Goal: Transaction & Acquisition: Purchase product/service

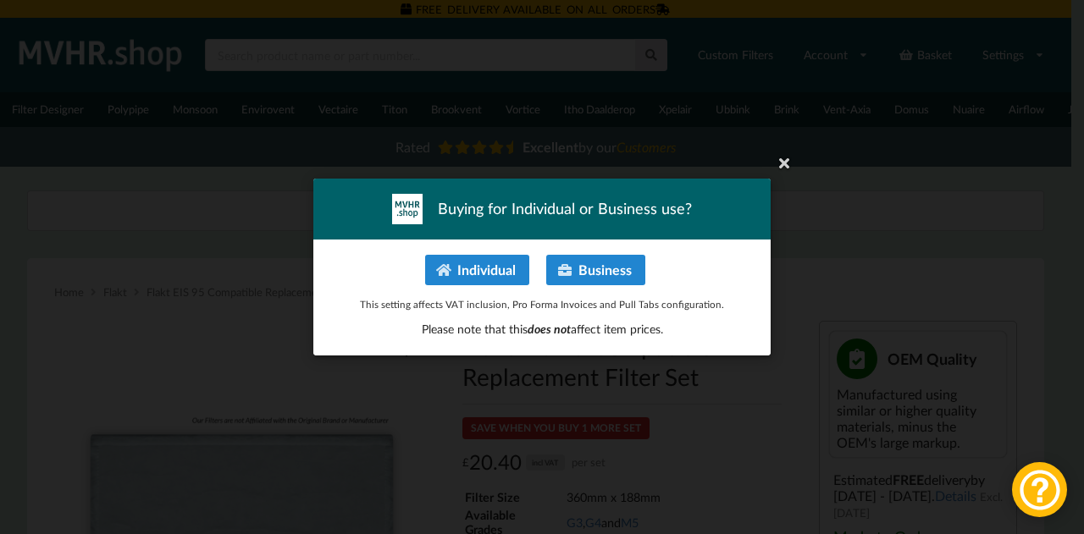
click at [796, 165] on icon at bounding box center [783, 162] width 27 height 27
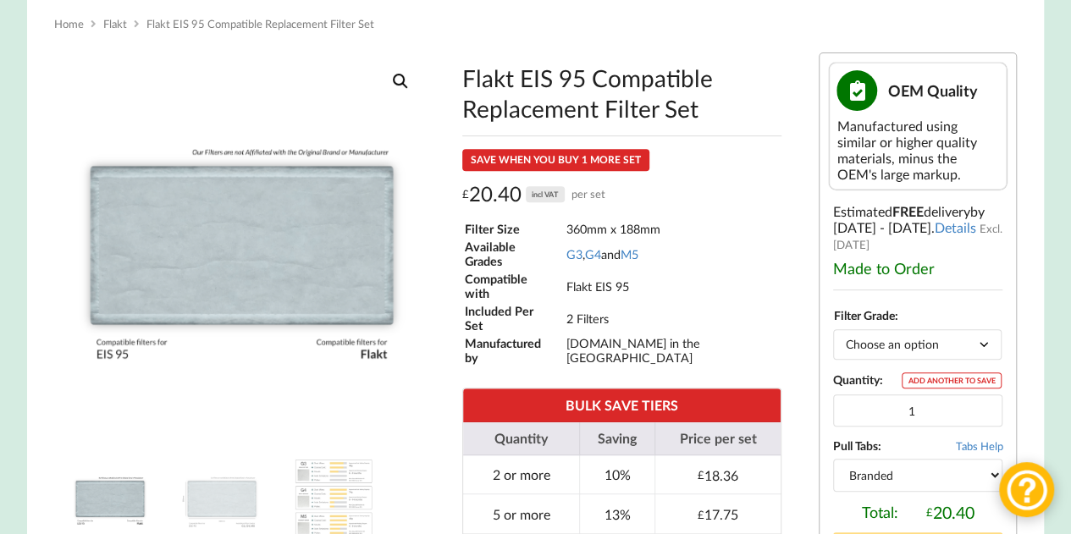
scroll to position [254, 0]
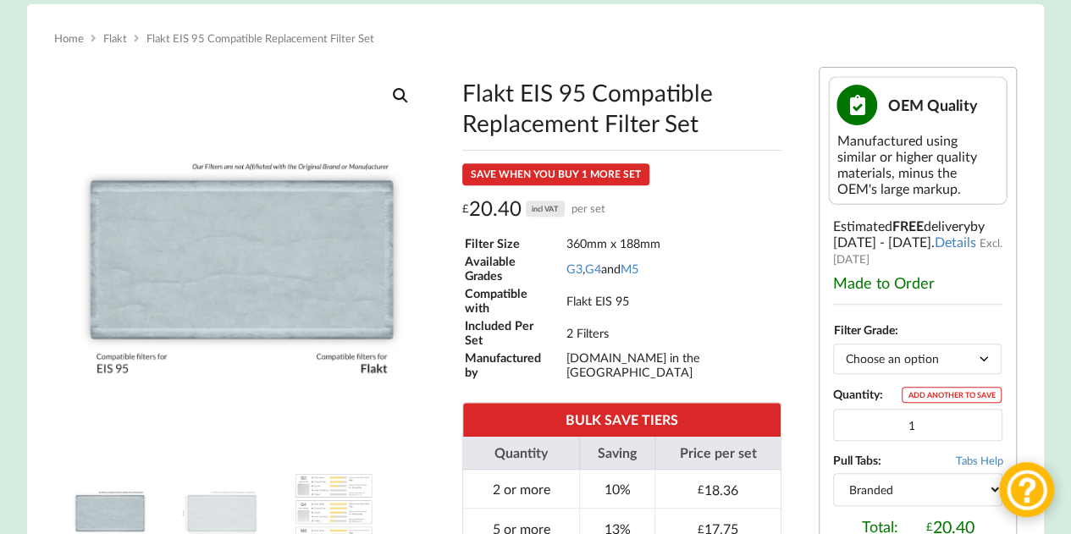
click at [927, 370] on select "Choose an option G3 G4 M5" at bounding box center [917, 359] width 168 height 30
click at [896, 367] on select "Choose an option G3 G4 M5" at bounding box center [917, 359] width 168 height 30
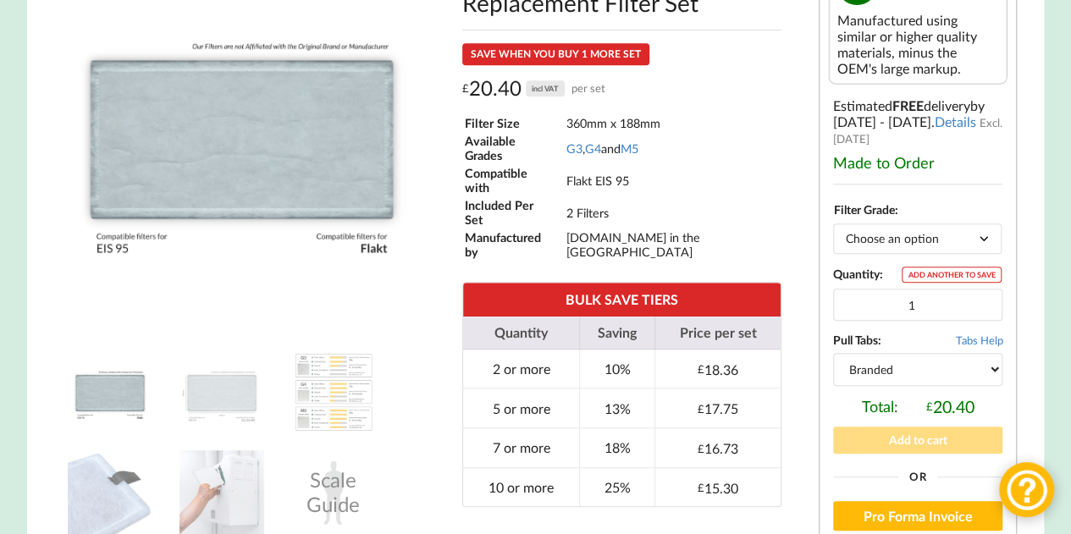
scroll to position [339, 0]
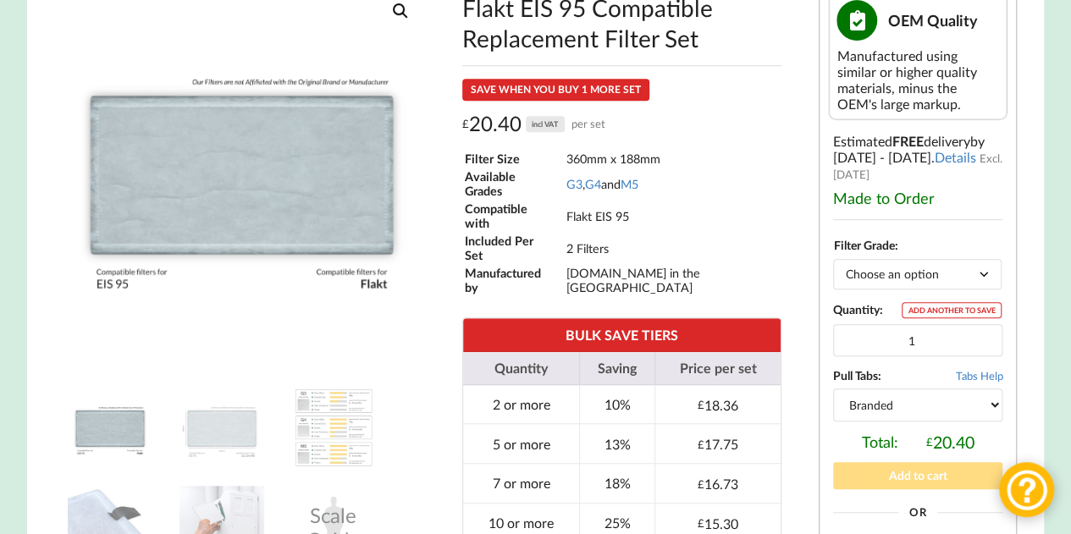
click at [880, 266] on select "Choose an option G3 G4 M5" at bounding box center [917, 274] width 168 height 30
click at [833, 266] on select "Choose an option G3 G4 M5" at bounding box center [917, 274] width 168 height 30
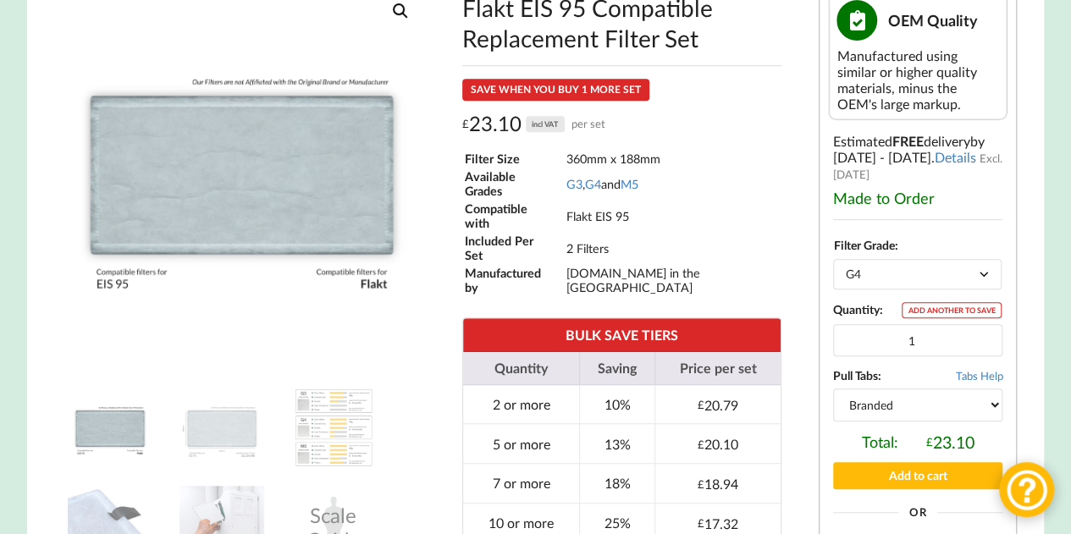
click at [870, 284] on select "Choose an option G3 G4 M5" at bounding box center [917, 274] width 168 height 30
click at [833, 266] on select "Choose an option G3 G4 M5" at bounding box center [917, 274] width 168 height 30
select select "G3"
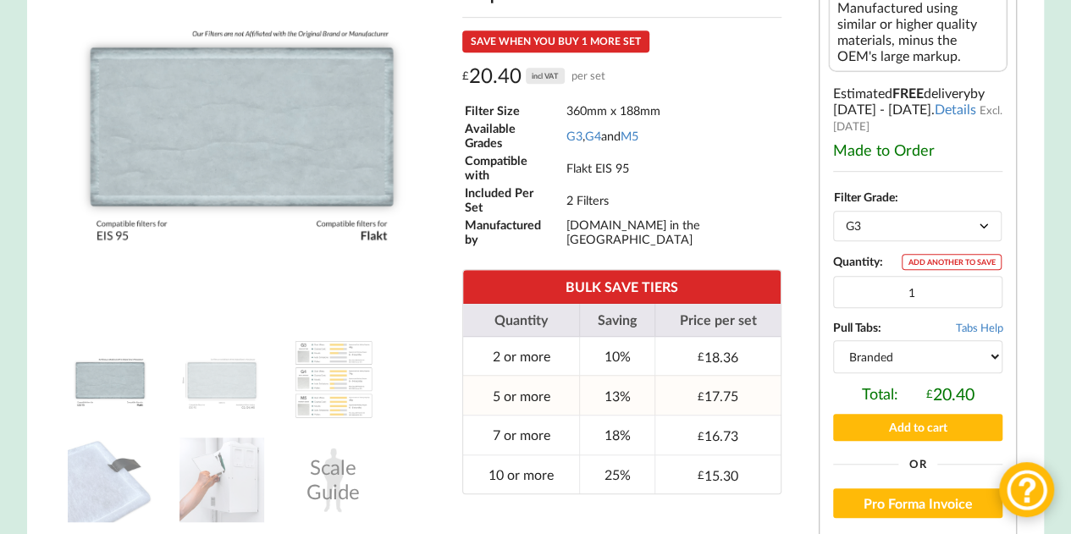
scroll to position [423, 0]
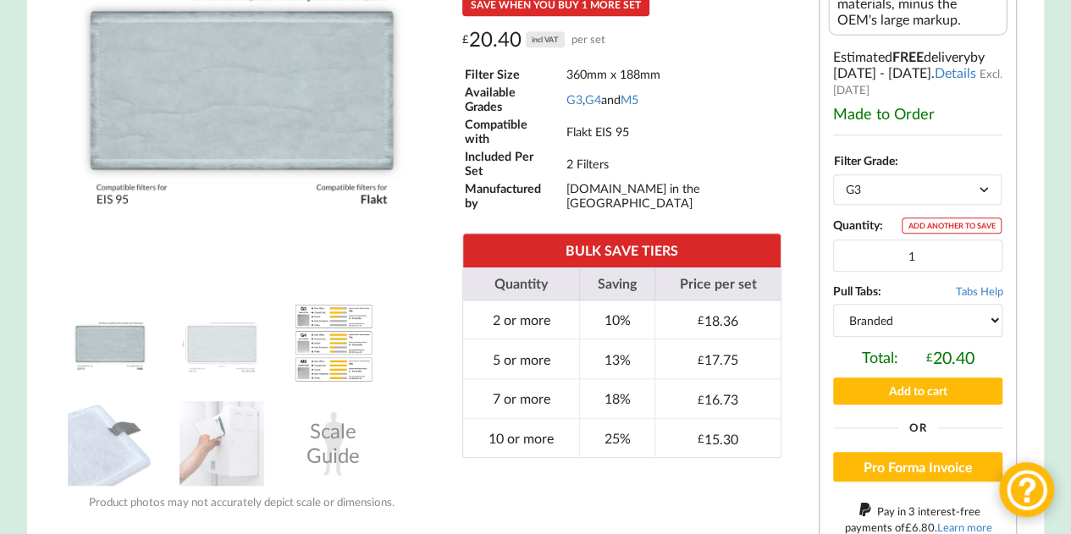
click at [350, 345] on img at bounding box center [333, 343] width 85 height 85
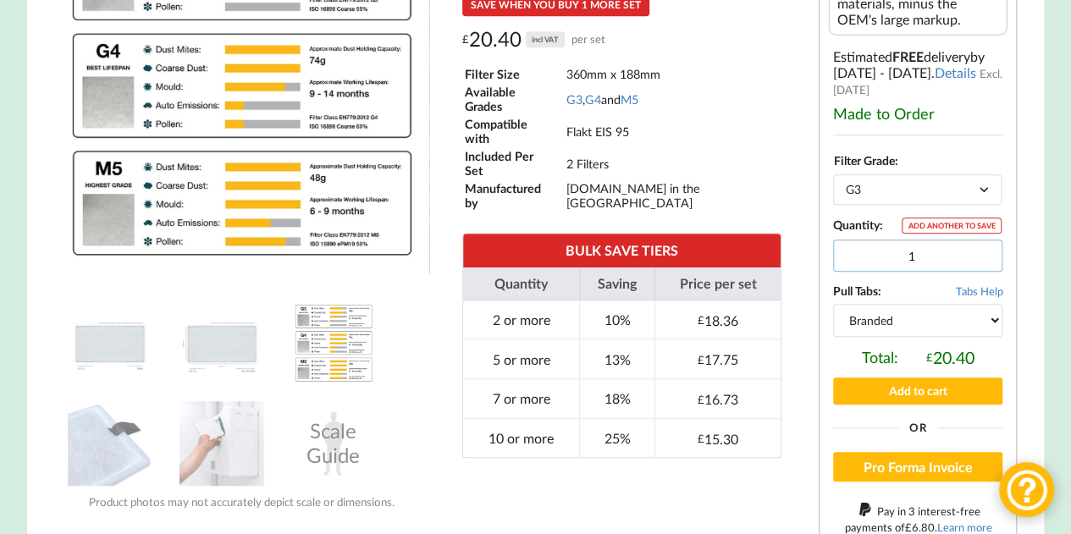
click at [944, 266] on input "1" at bounding box center [917, 256] width 169 height 32
type input "190"
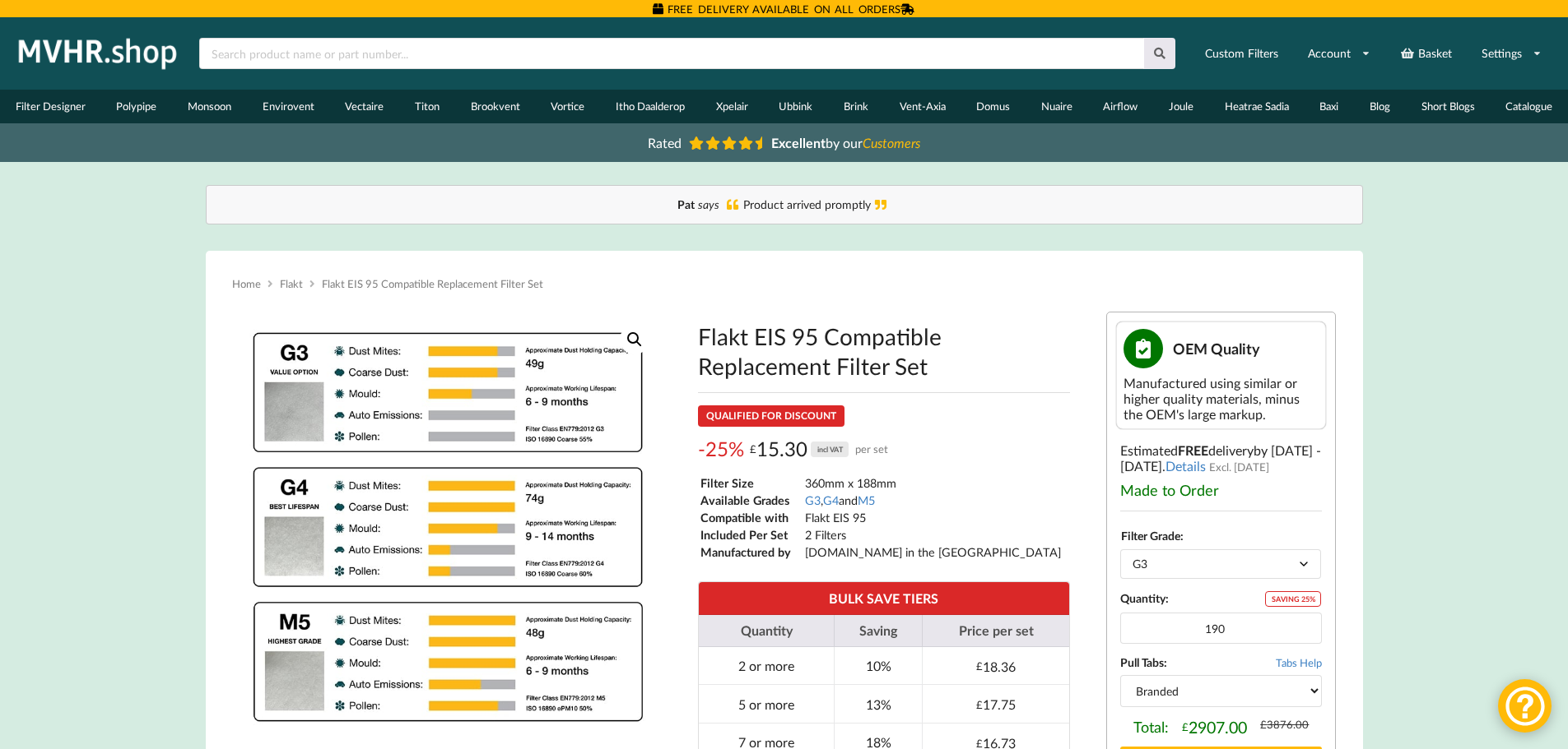
scroll to position [252, 0]
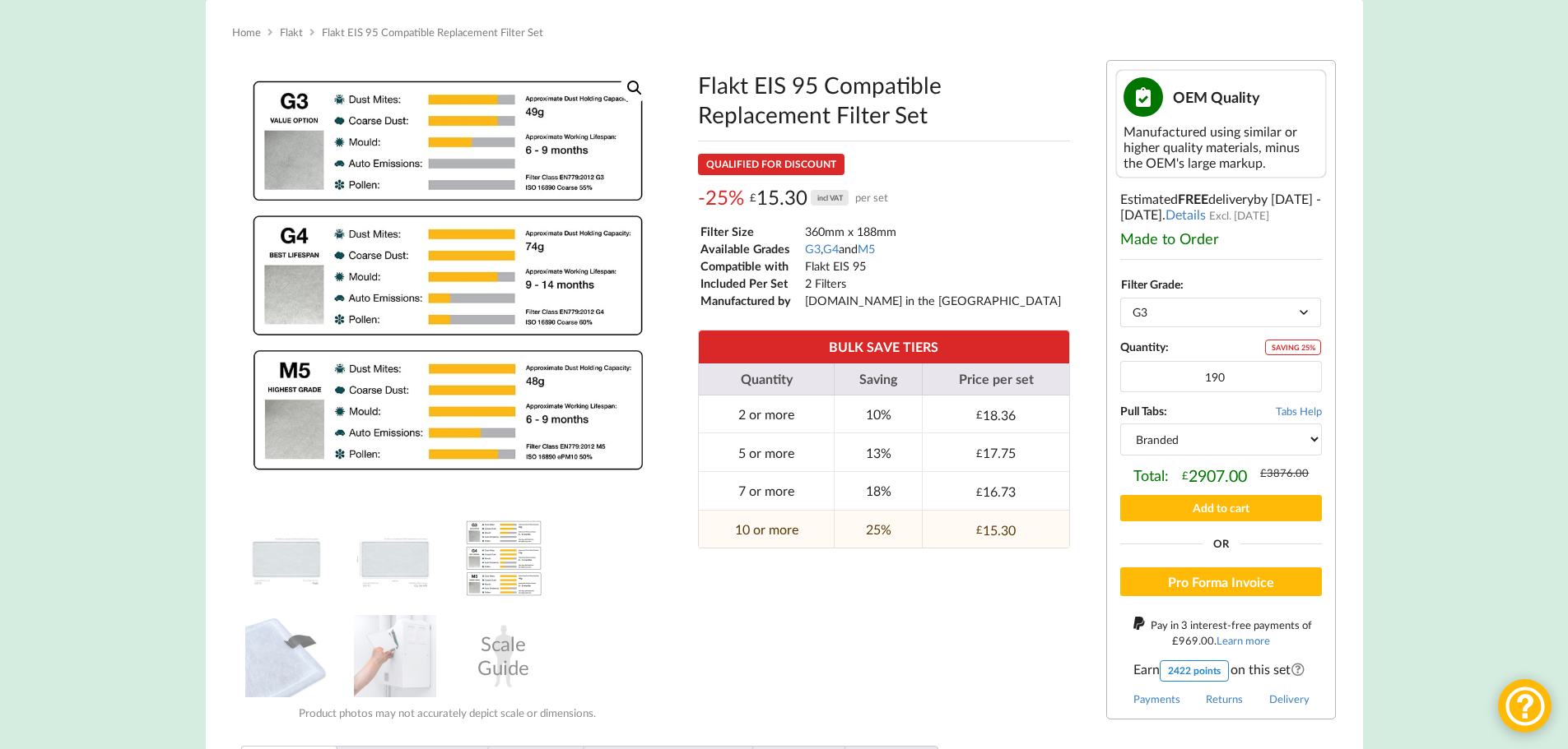
click at [1053, 320] on select "Choose an option G3 G4 M5" at bounding box center [1220, 312] width 201 height 29
click at [1053, 297] on select "Choose an option G3 G4 M5" at bounding box center [1220, 312] width 201 height 29
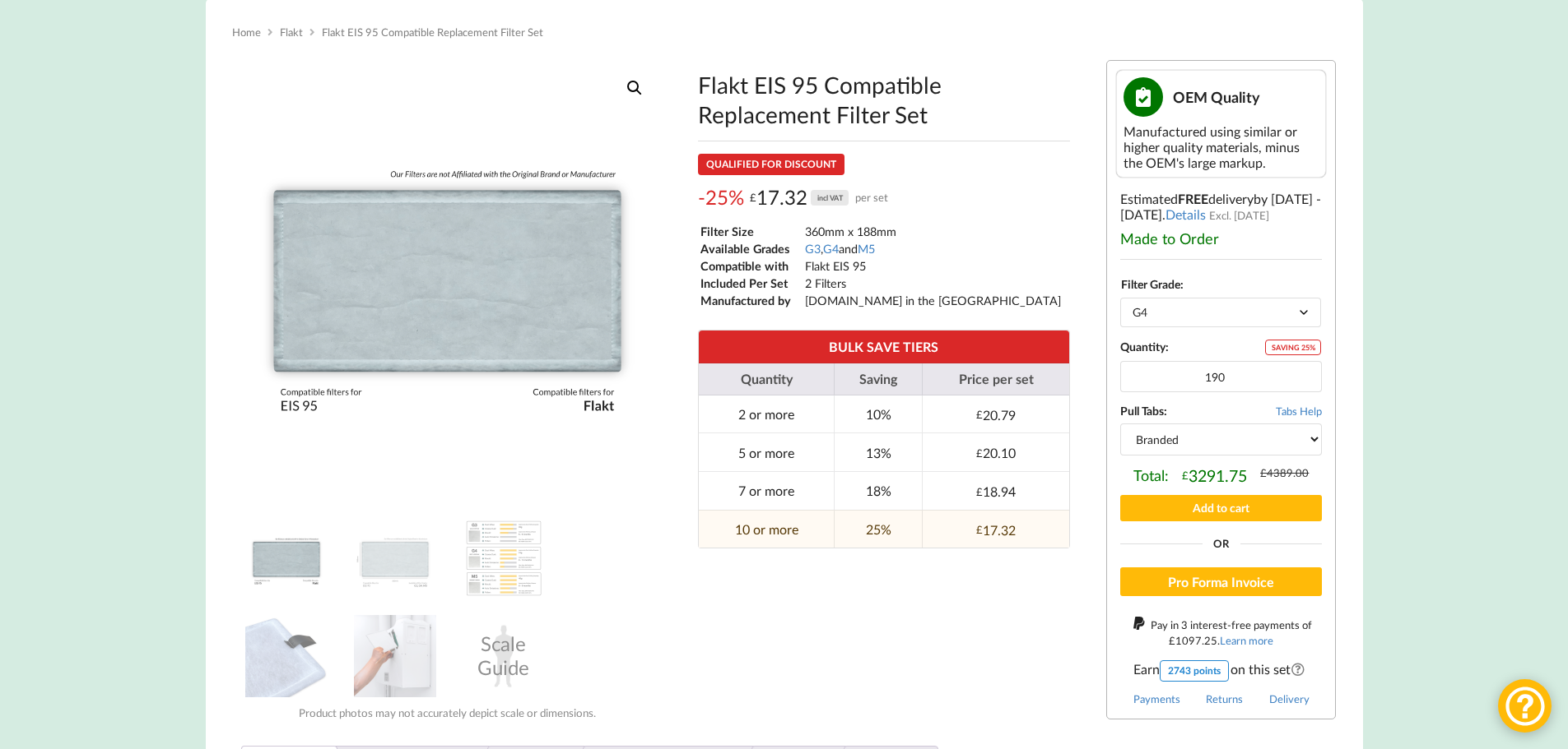
click at [1053, 314] on select "Choose an option G3 G4 M5" at bounding box center [1220, 312] width 201 height 29
click at [1053, 297] on select "Choose an option G3 G4 M5" at bounding box center [1220, 312] width 201 height 29
select select "G3"
click at [314, 518] on img at bounding box center [286, 558] width 83 height 83
click at [380, 518] on img at bounding box center [395, 558] width 83 height 83
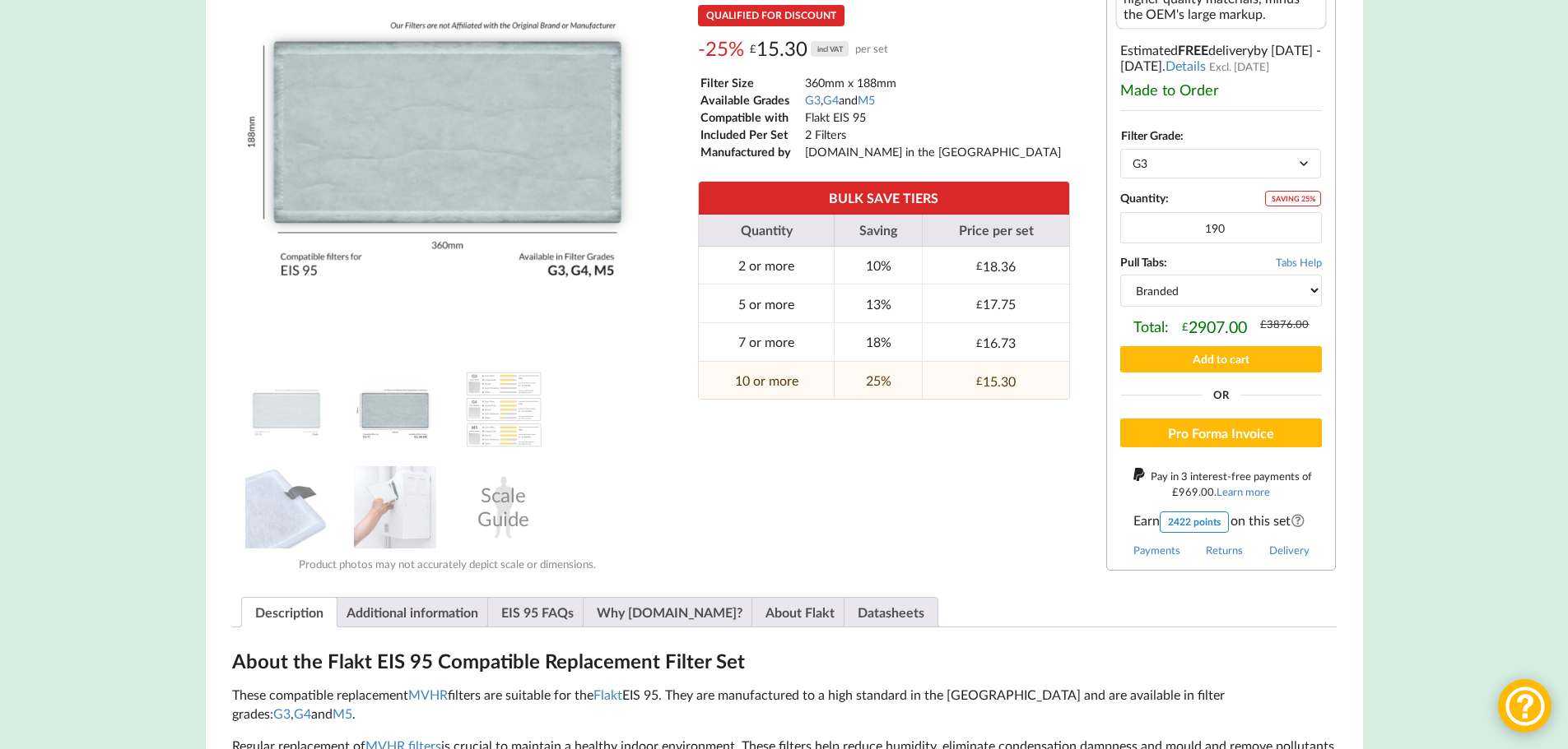
scroll to position [462, 0]
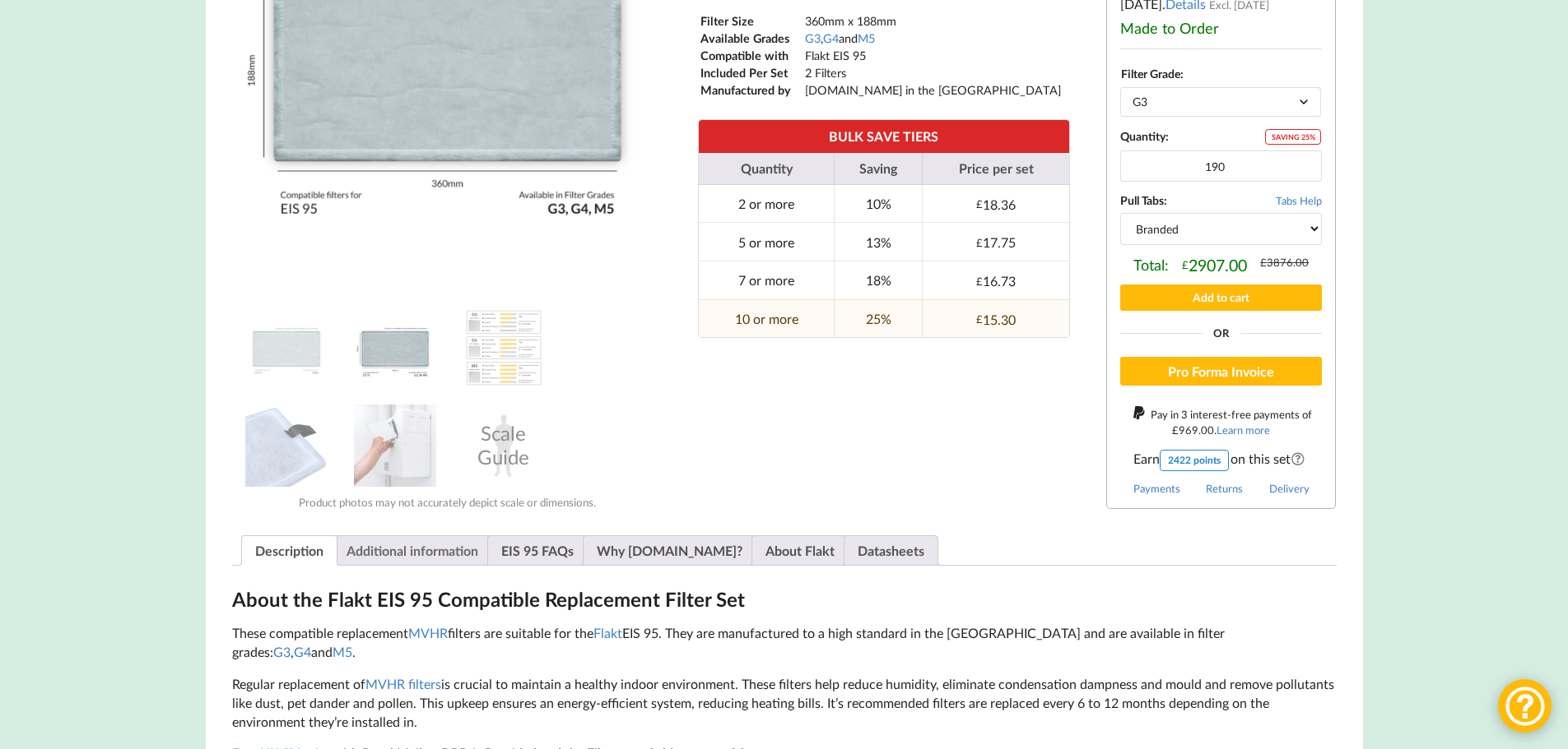
click at [466, 518] on link "Additional information" at bounding box center [411, 551] width 131 height 29
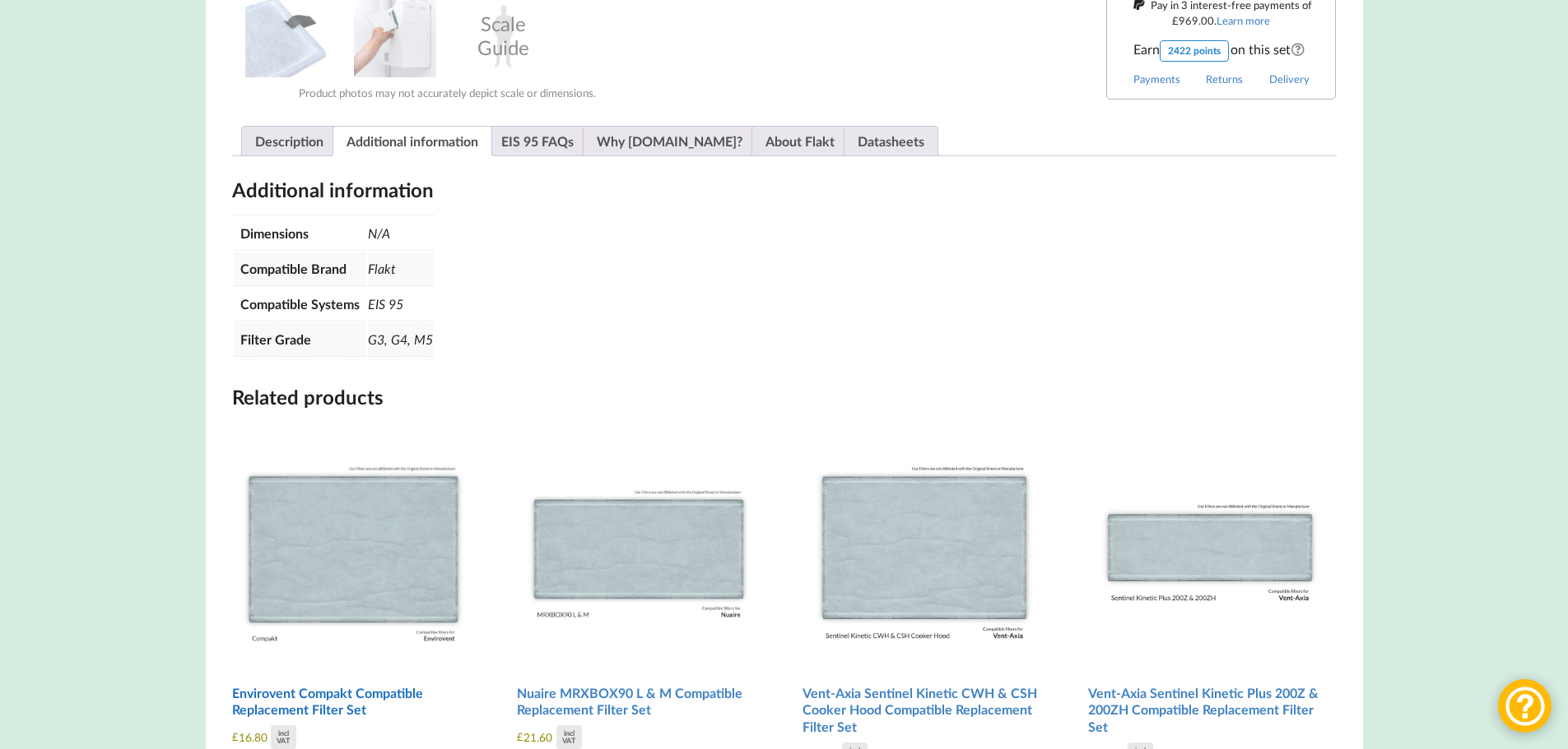
scroll to position [873, 0]
click at [297, 148] on link "Description" at bounding box center [289, 140] width 68 height 29
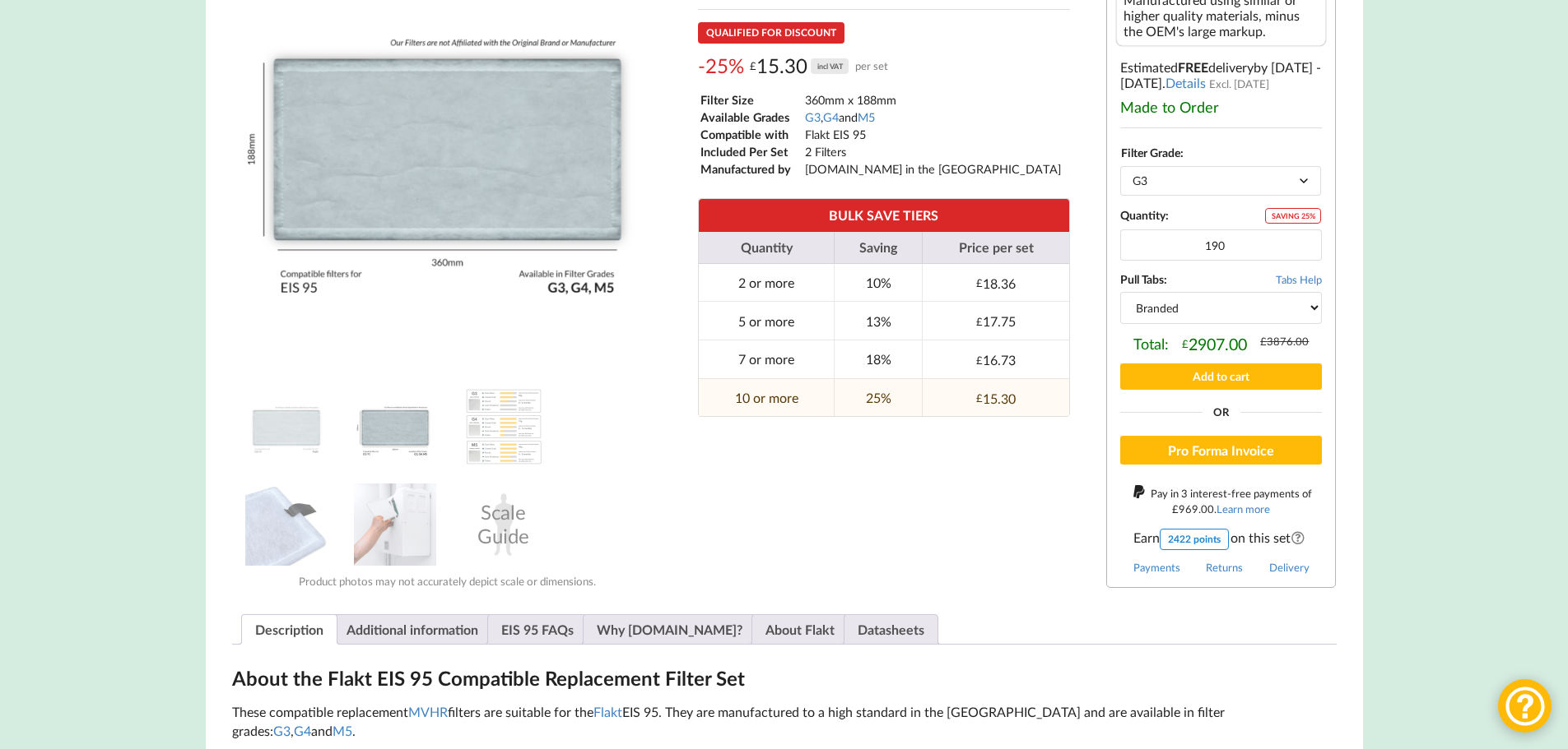
scroll to position [380, 0]
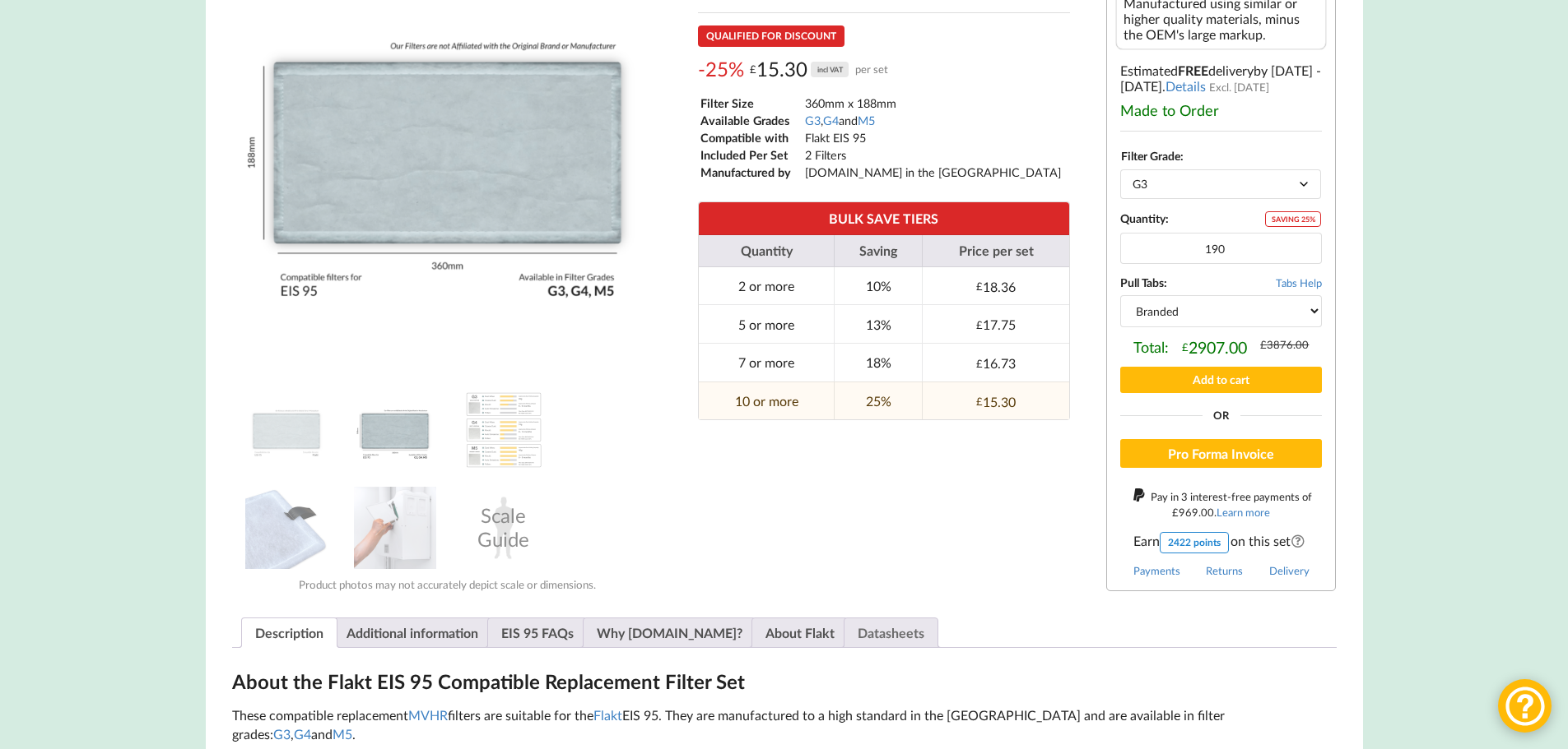
click at [857, 518] on link "Datasheets" at bounding box center [890, 633] width 67 height 29
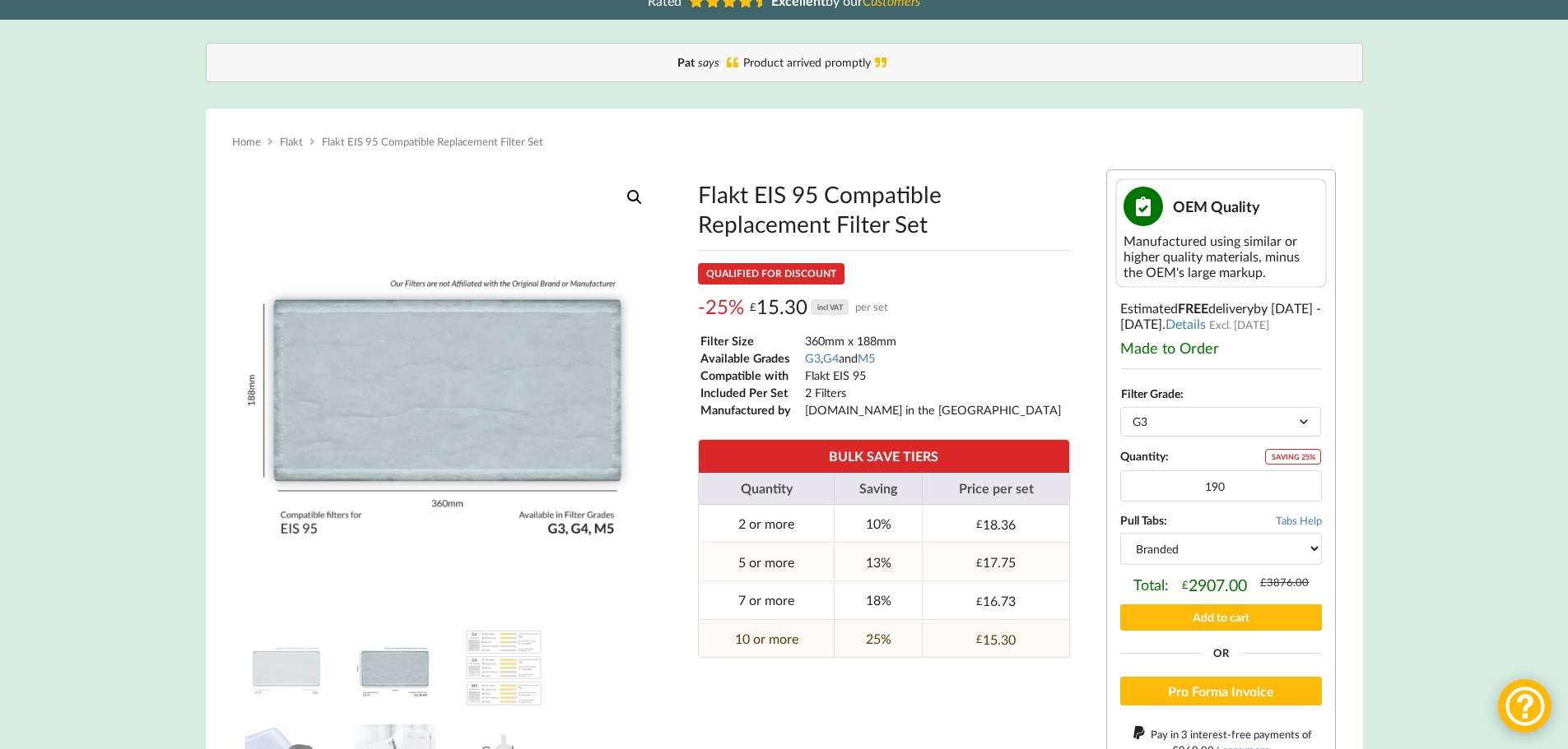
scroll to position [133, 0]
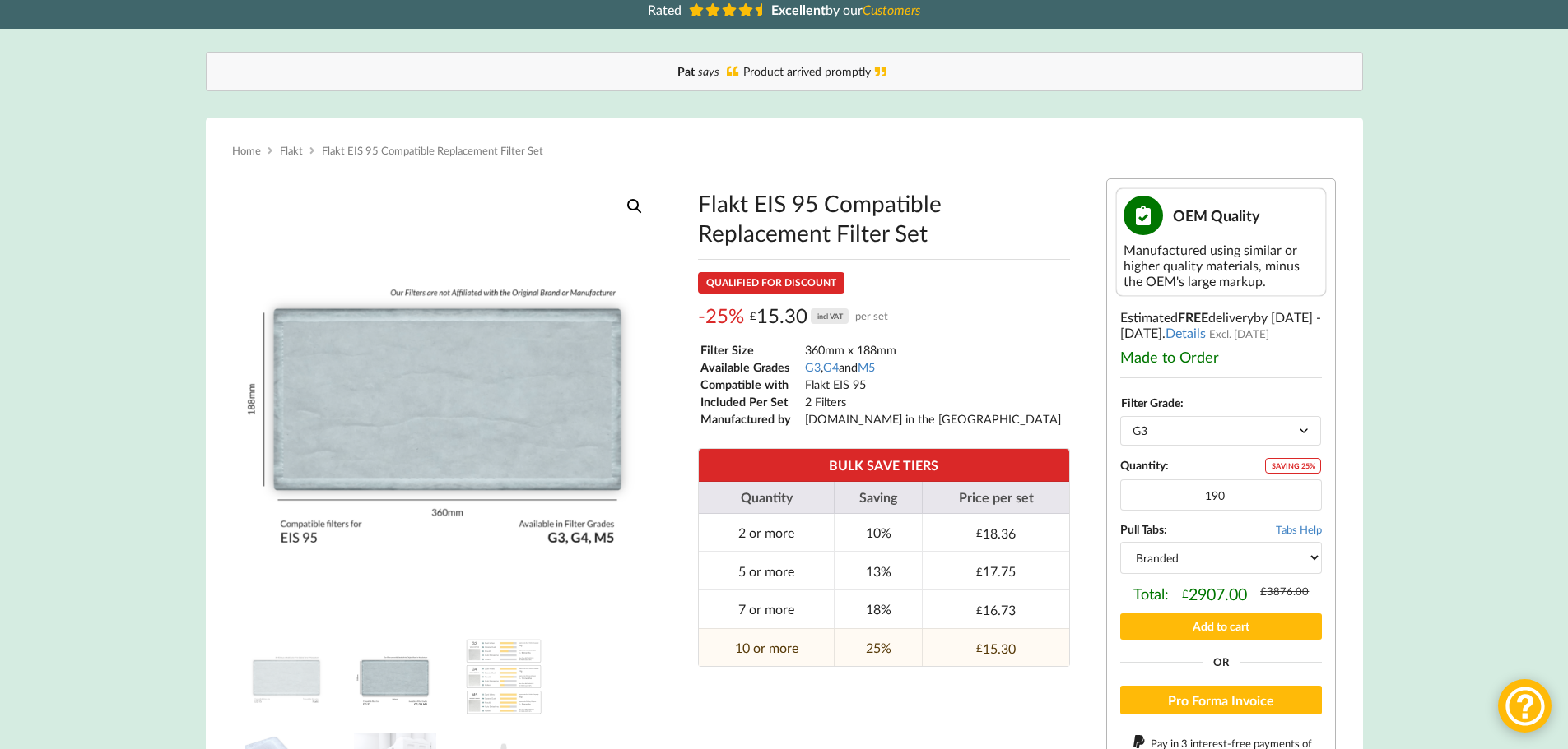
drag, startPoint x: 699, startPoint y: 208, endPoint x: 926, endPoint y: 237, distance: 228.8
click at [926, 237] on h1 "Flakt EIS 95 Compatible Replacement Filter Set" at bounding box center [884, 218] width 372 height 59
copy h1 "Flakt EIS 95 Compatible Replacement Filter Set"
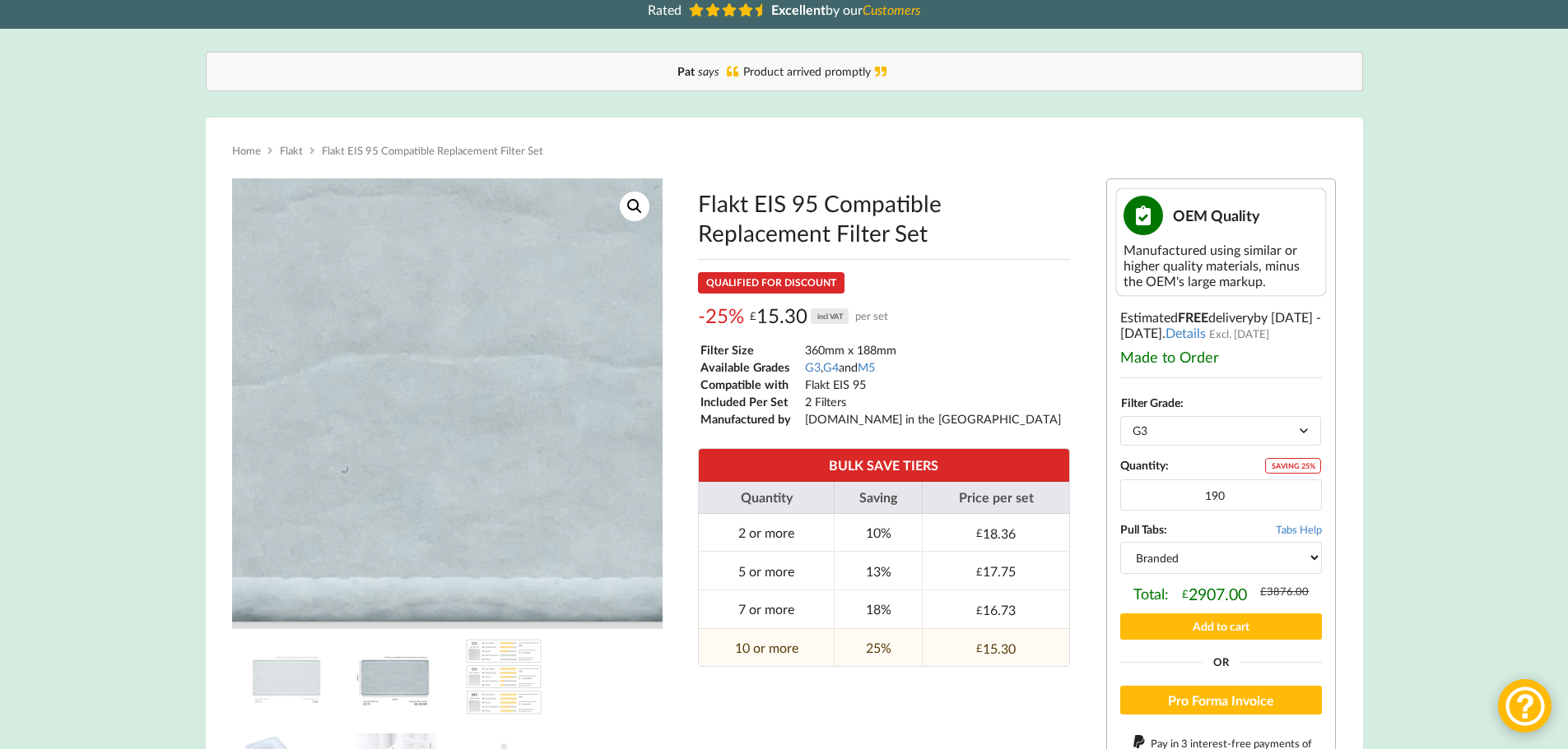
click at [444, 458] on img at bounding box center [455, 270] width 1575 height 1574
